Goal: Task Accomplishment & Management: Manage account settings

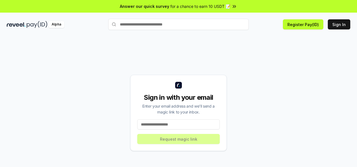
click at [168, 123] on input at bounding box center [178, 125] width 82 height 10
paste input "**********"
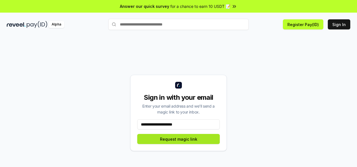
type input "**********"
click at [180, 139] on button "Request magic link" at bounding box center [178, 139] width 82 height 10
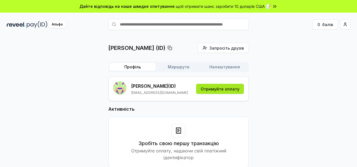
click at [227, 87] on font "Отримуйте оплату" at bounding box center [220, 89] width 39 height 5
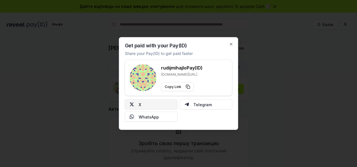
click at [143, 106] on button "X" at bounding box center [151, 105] width 53 height 10
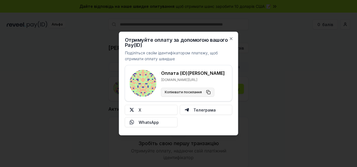
click at [208, 92] on button "Копіювати посилання" at bounding box center [187, 92] width 53 height 9
click at [232, 38] on icon "button" at bounding box center [231, 39] width 2 height 2
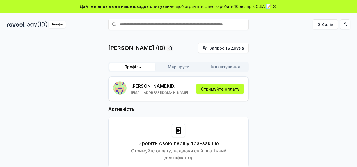
click at [273, 7] on icon at bounding box center [273, 6] width 1 height 2
click at [273, 94] on div "Рудієм Михайло (ID) Запросіть друзів Запросити Профіль Маршрути Налаштування Ру…" at bounding box center [178, 110] width 343 height 134
click at [28, 24] on img at bounding box center [37, 24] width 21 height 7
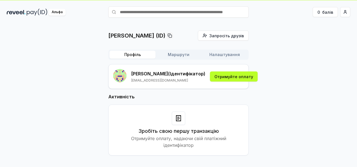
scroll to position [16, 0]
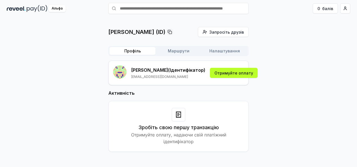
click at [183, 120] on div at bounding box center [178, 114] width 13 height 13
click at [175, 53] on font "Маршрути" at bounding box center [179, 51] width 22 height 5
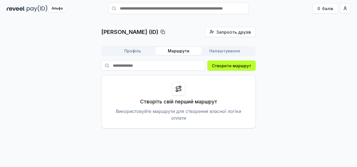
click at [219, 115] on p "Використовуйте маршрути для створення власної логіки оплати" at bounding box center [178, 114] width 140 height 13
click at [191, 106] on div "Створіть свій перший маршрут Використовуйте маршрути для створення власної логі…" at bounding box center [178, 101] width 154 height 53
click at [178, 98] on p "Створіть свій перший маршрут" at bounding box center [178, 102] width 77 height 8
click at [178, 89] on icon at bounding box center [178, 89] width 7 height 7
click at [224, 64] on font "Створити маршрут" at bounding box center [231, 65] width 39 height 5
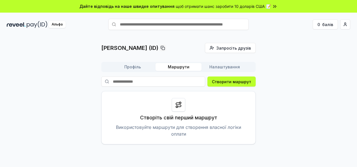
click at [225, 68] on font "Налаштування" at bounding box center [224, 67] width 31 height 5
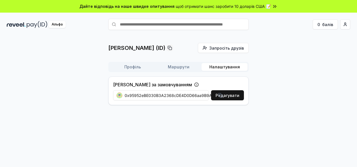
click at [225, 97] on div "0x95952eBE030B3A2368cDE4D0D66aa9B9A5A78b1F" at bounding box center [169, 95] width 113 height 13
click at [231, 97] on font "Редагувати" at bounding box center [227, 95] width 24 height 5
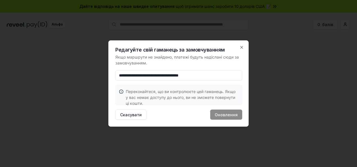
click at [224, 114] on div "Скасувати Оновлення" at bounding box center [178, 115] width 127 height 10
click at [137, 115] on font "Скасувати" at bounding box center [131, 115] width 22 height 5
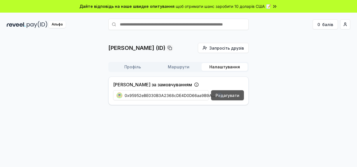
click at [130, 67] on font "Профіль" at bounding box center [132, 67] width 17 height 5
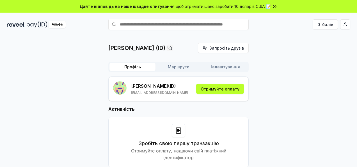
scroll to position [16, 0]
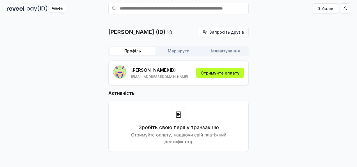
click at [180, 117] on icon at bounding box center [178, 114] width 7 height 7
click at [236, 69] on button "Отримуйте оплату" at bounding box center [220, 73] width 48 height 10
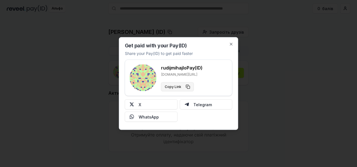
click at [188, 85] on button "Copy Link" at bounding box center [177, 86] width 33 height 9
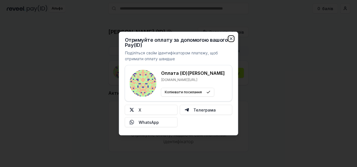
click at [231, 38] on icon "button" at bounding box center [231, 38] width 4 height 4
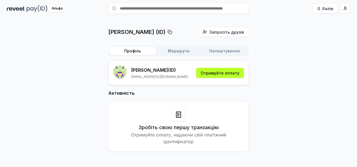
click at [162, 8] on input "text" at bounding box center [178, 8] width 140 height 11
click at [346, 8] on html "Дайте відповідь на наше швидке опитування щоб отримати шанс заробити 10 доларів…" at bounding box center [178, 83] width 357 height 167
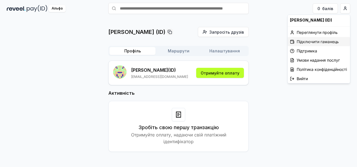
click at [316, 41] on font "Підключити гаманець" at bounding box center [318, 41] width 42 height 5
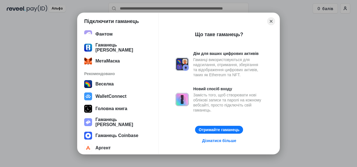
scroll to position [0, 0]
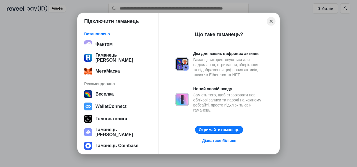
click at [271, 22] on button "Close" at bounding box center [271, 21] width 9 height 9
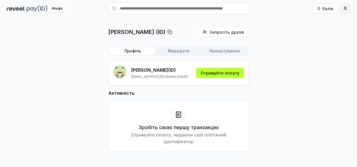
click at [343, 9] on html "Дайте відповідь на наше швидке опитування щоб отримати шанс заробити 10 доларів…" at bounding box center [178, 83] width 357 height 167
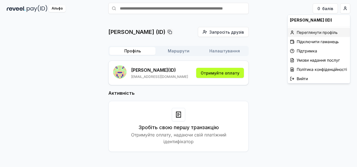
click at [313, 32] on font "Переглянути профіль" at bounding box center [317, 32] width 41 height 5
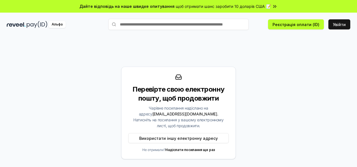
scroll to position [16, 0]
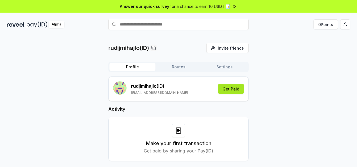
click at [232, 91] on button "Get Paid" at bounding box center [231, 89] width 26 height 10
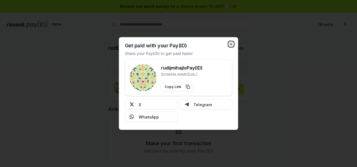
click at [232, 45] on icon "button" at bounding box center [231, 44] width 2 height 2
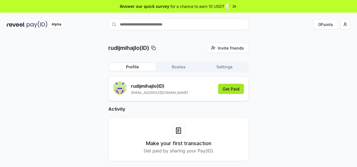
click at [235, 90] on button "Get Paid" at bounding box center [231, 89] width 26 height 10
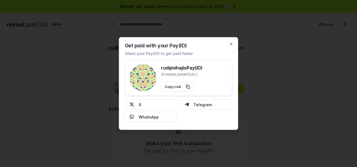
click at [170, 68] on h3 "rudijmihajlo Pay(ID)" at bounding box center [182, 68] width 42 height 7
click at [149, 81] on rect at bounding box center [143, 78] width 27 height 27
click at [231, 44] on icon "button" at bounding box center [231, 44] width 2 height 2
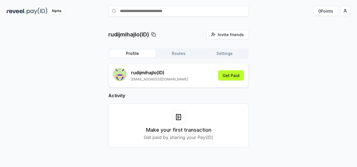
scroll to position [16, 0]
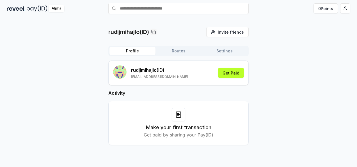
click at [176, 117] on icon at bounding box center [178, 115] width 4 height 6
click at [183, 137] on p "Get paid by sharing your Pay(ID)" at bounding box center [179, 135] width 70 height 7
click at [222, 52] on button "Settings" at bounding box center [224, 51] width 46 height 8
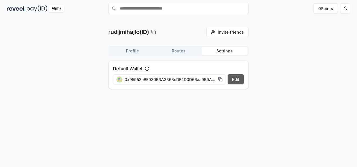
click at [235, 80] on button "Edit" at bounding box center [236, 79] width 16 height 10
